Goal: Find specific page/section: Find specific page/section

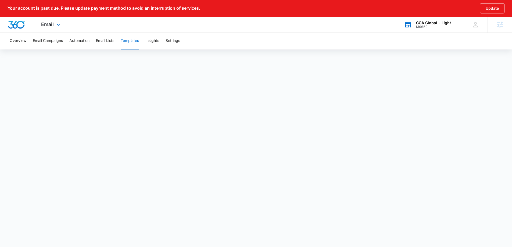
click at [410, 23] on icon at bounding box center [408, 22] width 5 height 1
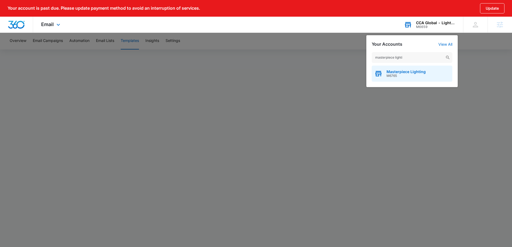
type input "masterpiece lighti"
click at [416, 72] on span "Masterpiece Lighting" at bounding box center [406, 72] width 39 height 4
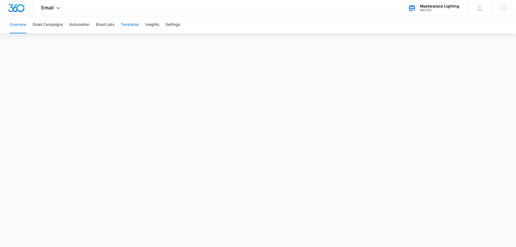
click at [131, 26] on button "Templates" at bounding box center [130, 24] width 18 height 17
click at [110, 24] on button "Email Lists" at bounding box center [105, 24] width 18 height 17
click at [136, 30] on button "Templates" at bounding box center [130, 24] width 18 height 17
click at [426, 7] on div "Masterpiece Lighting" at bounding box center [439, 6] width 39 height 4
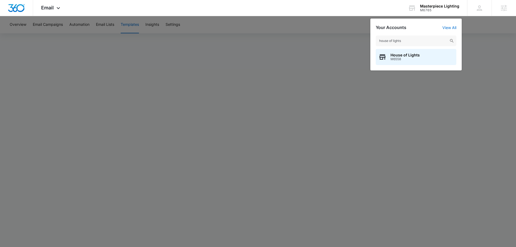
type input "house of lights"
click at [412, 56] on span "House of Lights" at bounding box center [405, 55] width 29 height 4
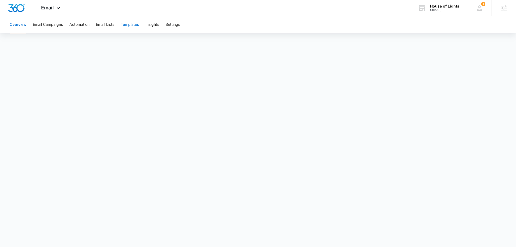
click at [137, 27] on button "Templates" at bounding box center [130, 24] width 18 height 17
click at [85, 24] on button "Automation" at bounding box center [79, 24] width 20 height 17
click at [135, 25] on button "Templates" at bounding box center [130, 24] width 18 height 17
click at [431, 6] on div "House of Lights" at bounding box center [444, 6] width 29 height 4
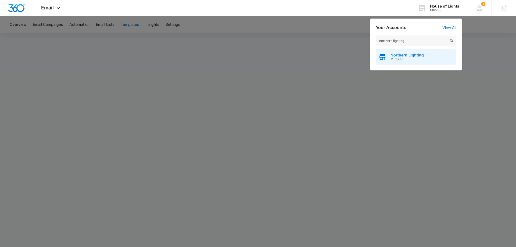
type input "northern lighting"
click at [422, 58] on span "M316893" at bounding box center [407, 59] width 33 height 4
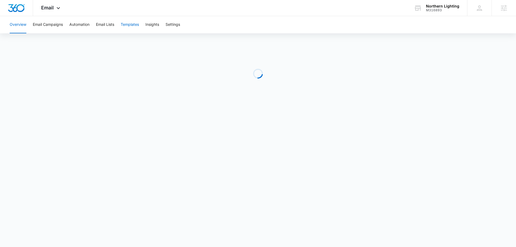
click at [132, 24] on button "Templates" at bounding box center [130, 24] width 18 height 17
click at [94, 24] on div "Overview Email Campaigns Automation Email Lists Templates Insights Settings" at bounding box center [258, 24] width 504 height 17
click at [103, 24] on button "Email Lists" at bounding box center [105, 24] width 18 height 17
click at [130, 24] on button "Templates" at bounding box center [130, 24] width 18 height 17
click at [70, 26] on div "Overview Email Campaigns Automation Email Lists Templates Insights Settings" at bounding box center [258, 24] width 504 height 17
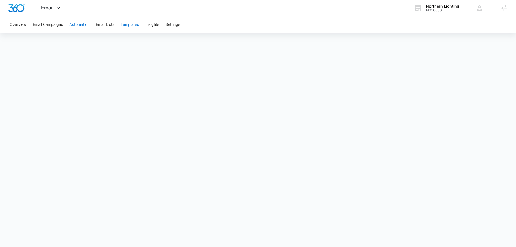
click at [85, 25] on button "Automation" at bounding box center [79, 24] width 20 height 17
click at [127, 25] on button "Templates" at bounding box center [130, 24] width 18 height 17
click at [441, 8] on div "Northern Lighting" at bounding box center [442, 6] width 33 height 4
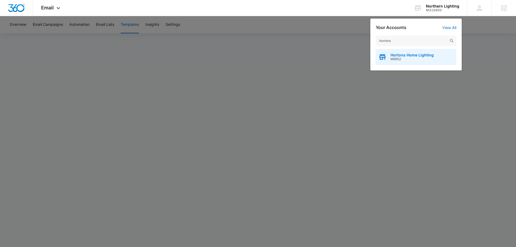
type input "hortons"
click at [416, 55] on span "Hortons Home Lighting" at bounding box center [412, 55] width 43 height 4
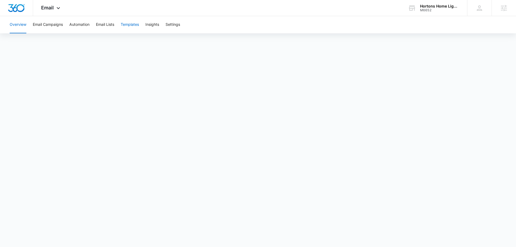
click at [136, 26] on button "Templates" at bounding box center [130, 24] width 18 height 17
click at [102, 26] on button "Email Lists" at bounding box center [105, 24] width 18 height 17
click at [132, 26] on button "Templates" at bounding box center [130, 24] width 18 height 17
click at [433, 12] on div "Hortons Home Lighting M6652 Your Accounts View All" at bounding box center [433, 8] width 67 height 16
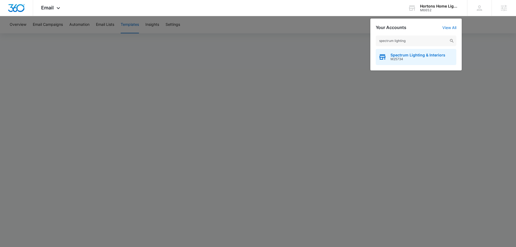
type input "spectrum lighting"
click at [401, 63] on div "Spectrum Lighting & Interiors M25734" at bounding box center [416, 57] width 81 height 16
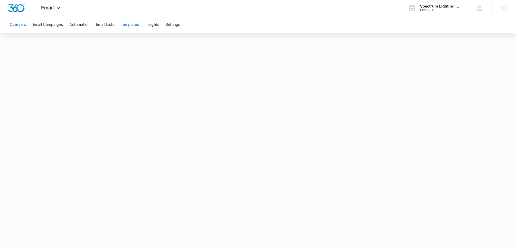
click at [138, 23] on button "Templates" at bounding box center [130, 24] width 18 height 17
click at [69, 27] on div "Overview Email Campaigns Automation Email Lists Templates Insights Settings" at bounding box center [258, 24] width 504 height 17
click at [77, 27] on button "Automation" at bounding box center [79, 24] width 20 height 17
click at [129, 25] on button "Templates" at bounding box center [130, 24] width 18 height 17
click at [438, 10] on div "M25734" at bounding box center [439, 10] width 39 height 4
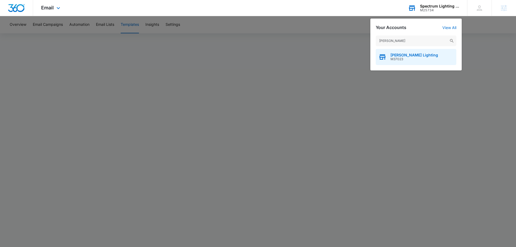
type input "[PERSON_NAME]"
click at [415, 64] on div "Brecher's Lighting M37023" at bounding box center [416, 57] width 81 height 16
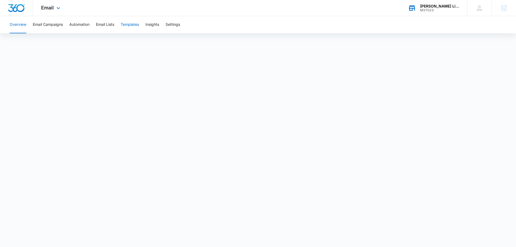
click at [128, 22] on button "Templates" at bounding box center [130, 24] width 18 height 17
click at [87, 27] on button "Automation" at bounding box center [79, 24] width 20 height 17
click at [135, 23] on button "Templates" at bounding box center [130, 24] width 18 height 17
click at [426, 6] on div "Brecher's Lighting" at bounding box center [439, 6] width 39 height 4
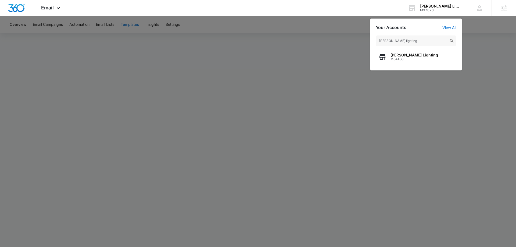
type input "richards lighting"
click at [417, 66] on div "richards lighting Richards Lighting M34438" at bounding box center [416, 50] width 91 height 40
click at [420, 59] on span "M34438" at bounding box center [415, 59] width 48 height 4
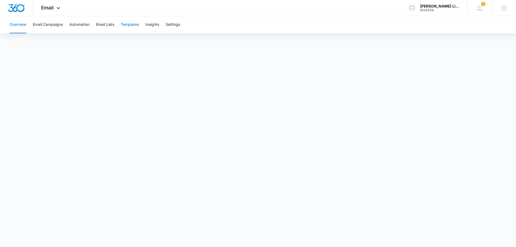
click at [126, 22] on button "Templates" at bounding box center [130, 24] width 18 height 17
click at [83, 26] on button "Automation" at bounding box center [79, 24] width 20 height 17
click at [127, 25] on button "Templates" at bounding box center [130, 24] width 18 height 17
click at [438, 9] on div "M34438" at bounding box center [439, 10] width 39 height 4
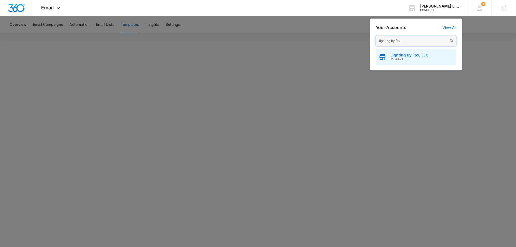
type input "lighting by fox"
click at [409, 59] on span "M34471" at bounding box center [410, 59] width 38 height 4
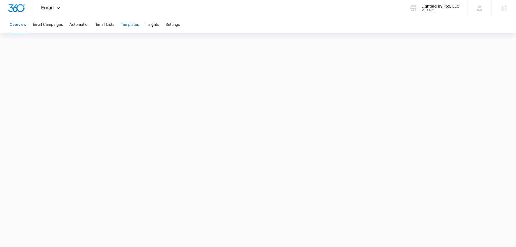
click at [133, 27] on button "Templates" at bounding box center [130, 24] width 18 height 17
click at [79, 22] on button "Automation" at bounding box center [79, 24] width 20 height 17
click at [127, 26] on button "Templates" at bounding box center [130, 24] width 18 height 17
click at [444, 7] on div "Lighting By Fox, LLC" at bounding box center [441, 6] width 38 height 4
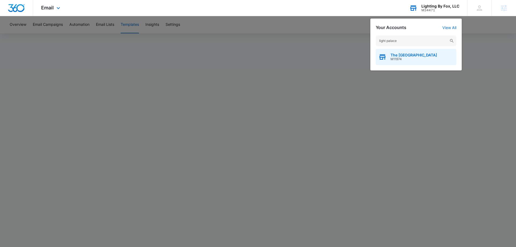
type input "light palace"
click at [422, 62] on div "The Light Palace M11974" at bounding box center [416, 57] width 81 height 16
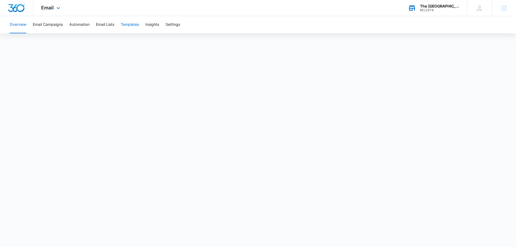
click at [131, 24] on button "Templates" at bounding box center [130, 24] width 18 height 17
click at [433, 10] on div "M11974" at bounding box center [439, 10] width 39 height 4
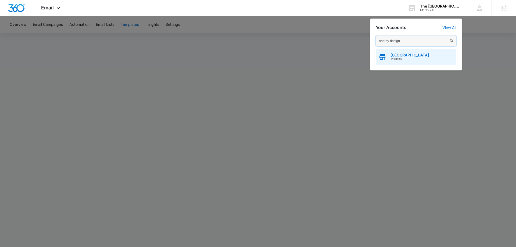
type input "shelby design"
click at [422, 63] on div "Shelby Design Center M11836" at bounding box center [416, 57] width 81 height 16
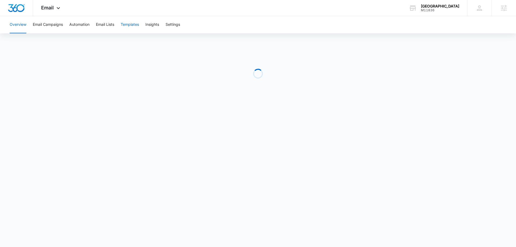
click at [138, 23] on button "Templates" at bounding box center [130, 24] width 18 height 17
click at [85, 25] on button "Automation" at bounding box center [79, 24] width 20 height 17
click at [129, 25] on button "Templates" at bounding box center [130, 24] width 18 height 17
click at [433, 11] on div "M11836" at bounding box center [440, 10] width 38 height 4
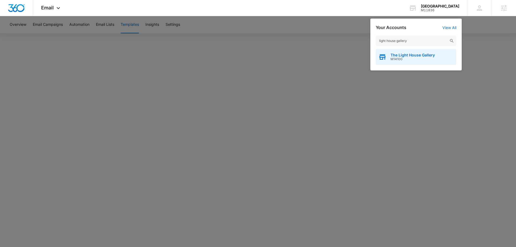
type input "light house gallery"
click at [422, 61] on div "The Light House Gallery M14100" at bounding box center [416, 57] width 81 height 16
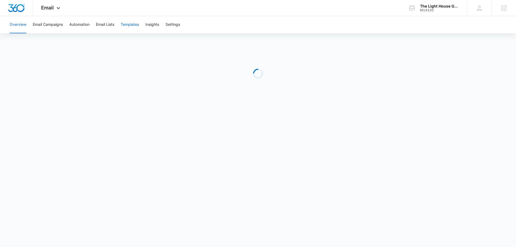
click at [131, 23] on button "Templates" at bounding box center [130, 24] width 18 height 17
click at [84, 25] on button "Automation" at bounding box center [79, 24] width 20 height 17
click at [129, 24] on button "Templates" at bounding box center [130, 24] width 18 height 17
click at [431, 7] on div "The Light House Gallery" at bounding box center [439, 6] width 39 height 4
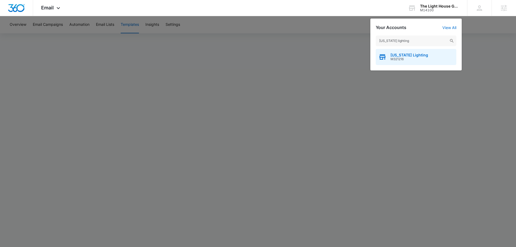
type input "georgia lighting"
click at [411, 54] on span "Georgia Lighting" at bounding box center [410, 55] width 38 height 4
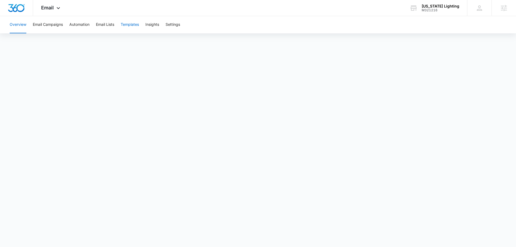
click at [139, 29] on button "Templates" at bounding box center [130, 24] width 18 height 17
click at [76, 26] on button "Automation" at bounding box center [79, 24] width 20 height 17
click at [126, 26] on button "Templates" at bounding box center [130, 24] width 18 height 17
click at [445, 9] on div "M321216" at bounding box center [441, 10] width 38 height 4
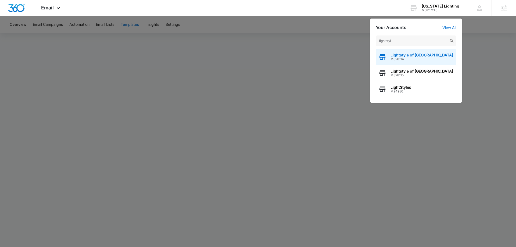
type input "lightstyl"
click at [430, 56] on div "Lightstyle of Orlando M328114" at bounding box center [416, 57] width 81 height 16
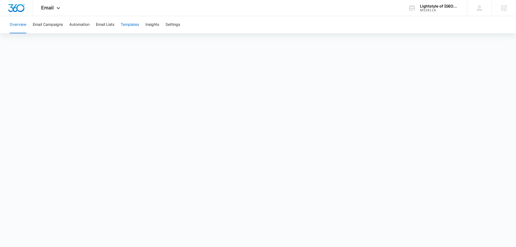
click at [134, 19] on button "Templates" at bounding box center [130, 24] width 18 height 17
click at [97, 28] on button "Email Lists" at bounding box center [105, 24] width 18 height 17
click at [124, 24] on button "Templates" at bounding box center [130, 24] width 18 height 17
click at [428, 10] on div "M328114" at bounding box center [439, 10] width 39 height 4
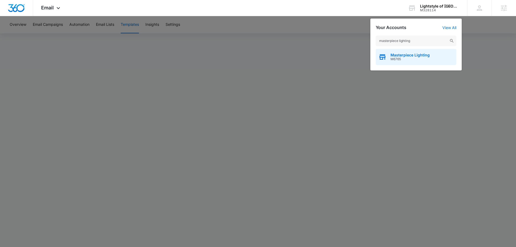
type input "masterpiece lighting"
click at [420, 57] on span "M6765" at bounding box center [410, 59] width 39 height 4
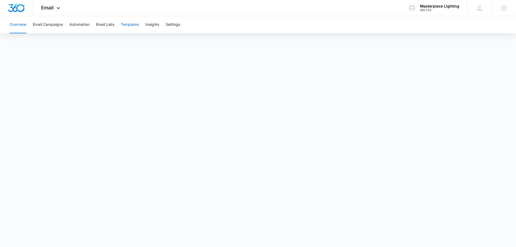
click at [126, 25] on button "Templates" at bounding box center [130, 24] width 18 height 17
click at [433, 4] on div "Masterpiece Lighting" at bounding box center [439, 6] width 39 height 4
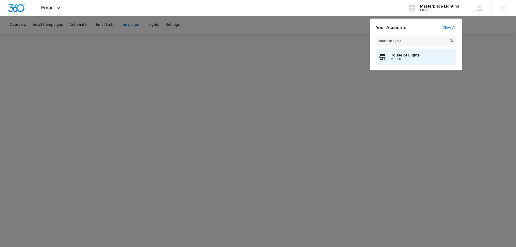
type input "house of lights"
click at [416, 57] on span "M6558" at bounding box center [405, 59] width 29 height 4
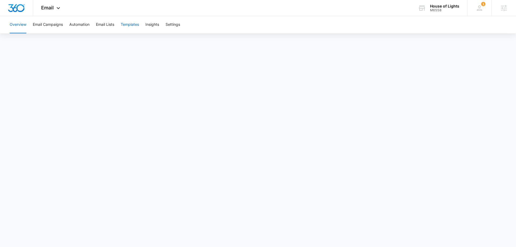
click at [137, 22] on button "Templates" at bounding box center [130, 24] width 18 height 17
click at [448, 4] on div "House of Lights" at bounding box center [444, 6] width 29 height 4
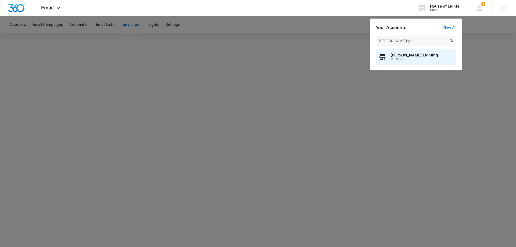
type input "brecher's lighti"
click at [412, 57] on span "M37023" at bounding box center [415, 59] width 48 height 4
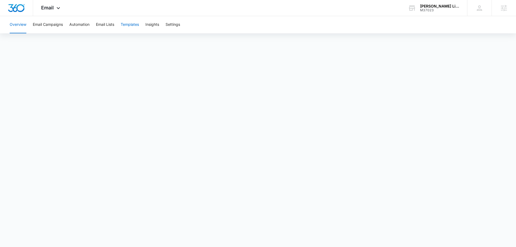
click at [134, 24] on button "Templates" at bounding box center [130, 24] width 18 height 17
click at [437, 4] on div "Brecher's Lighting" at bounding box center [439, 6] width 39 height 4
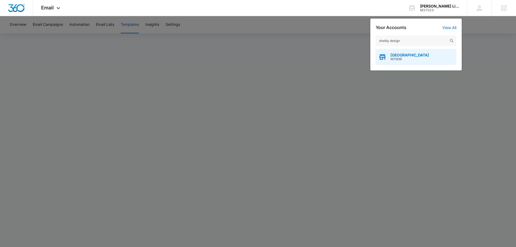
type input "shelby design"
click at [399, 62] on div "Shelby Design Center M11836" at bounding box center [416, 57] width 81 height 16
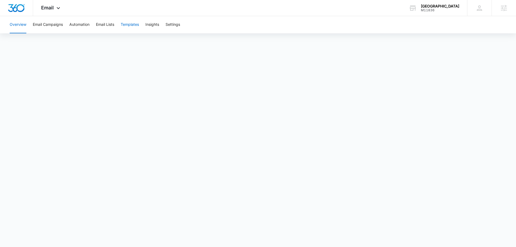
click at [127, 21] on button "Templates" at bounding box center [130, 24] width 18 height 17
